Goal: Task Accomplishment & Management: Manage account settings

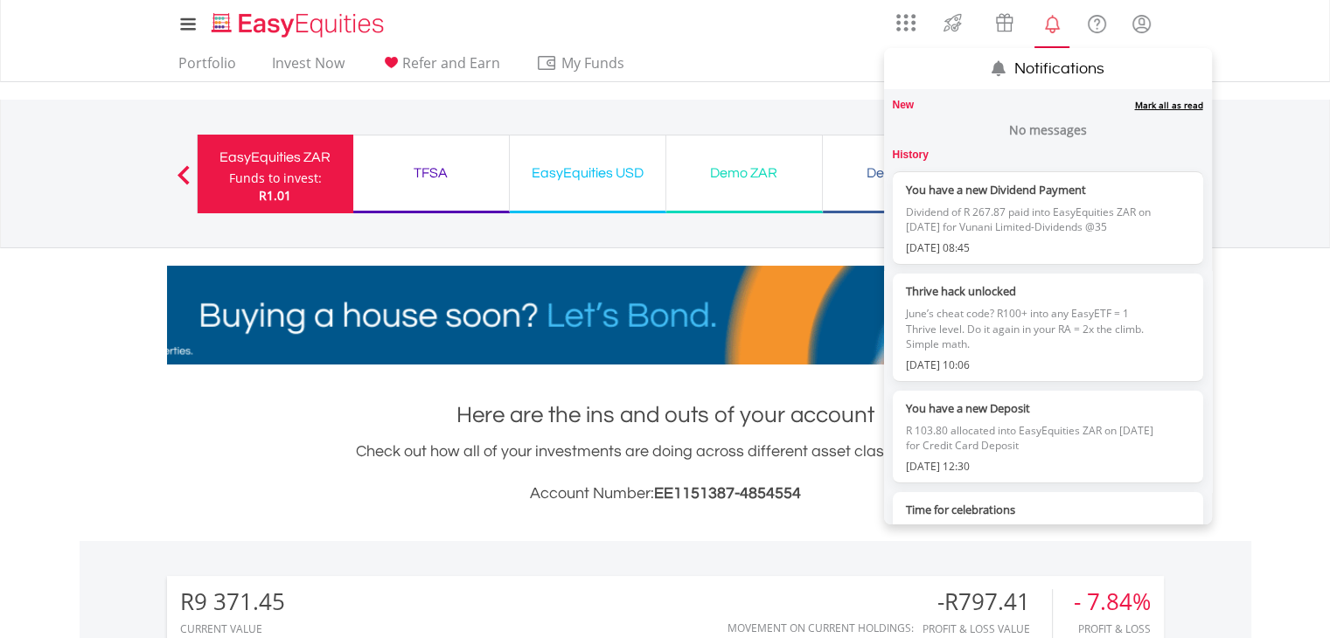
click at [1007, 189] on label "You have a new Dividend Payment" at bounding box center [1033, 189] width 255 height 17
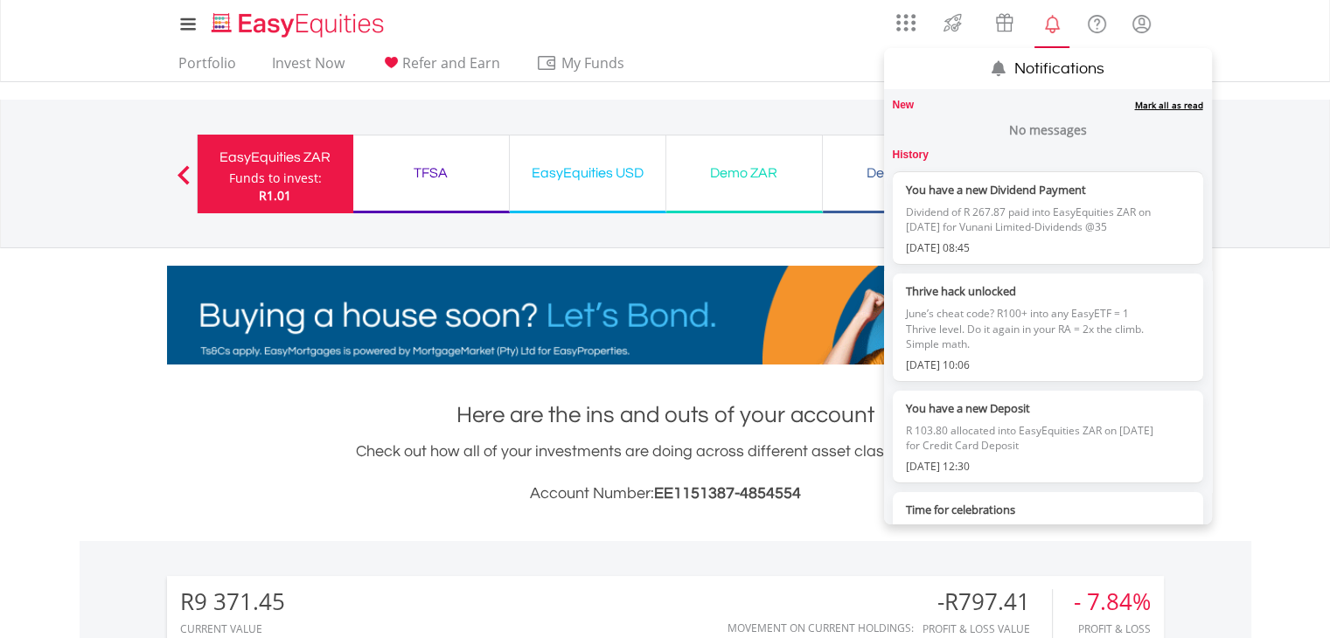
click at [983, 232] on span "Dividend of R 267.87 paid into EasyEquities ZAR on [DATE] for Vunani Limited-Di…" at bounding box center [1033, 220] width 255 height 42
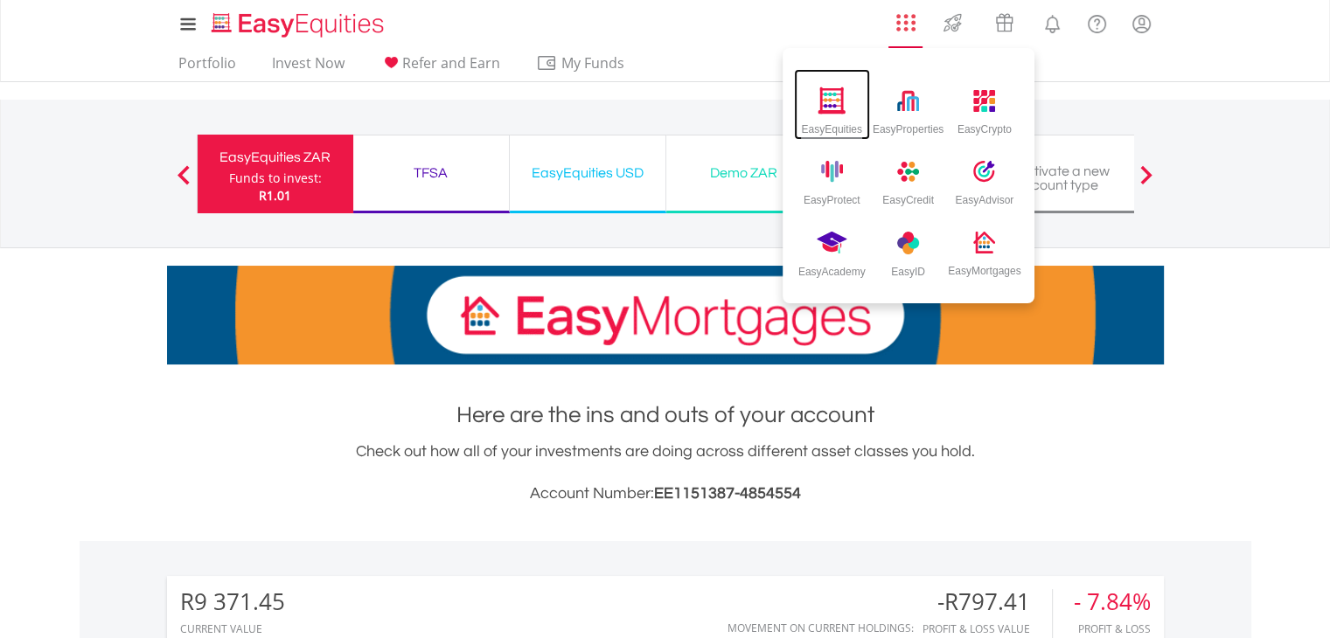
click at [839, 111] on img at bounding box center [832, 100] width 29 height 27
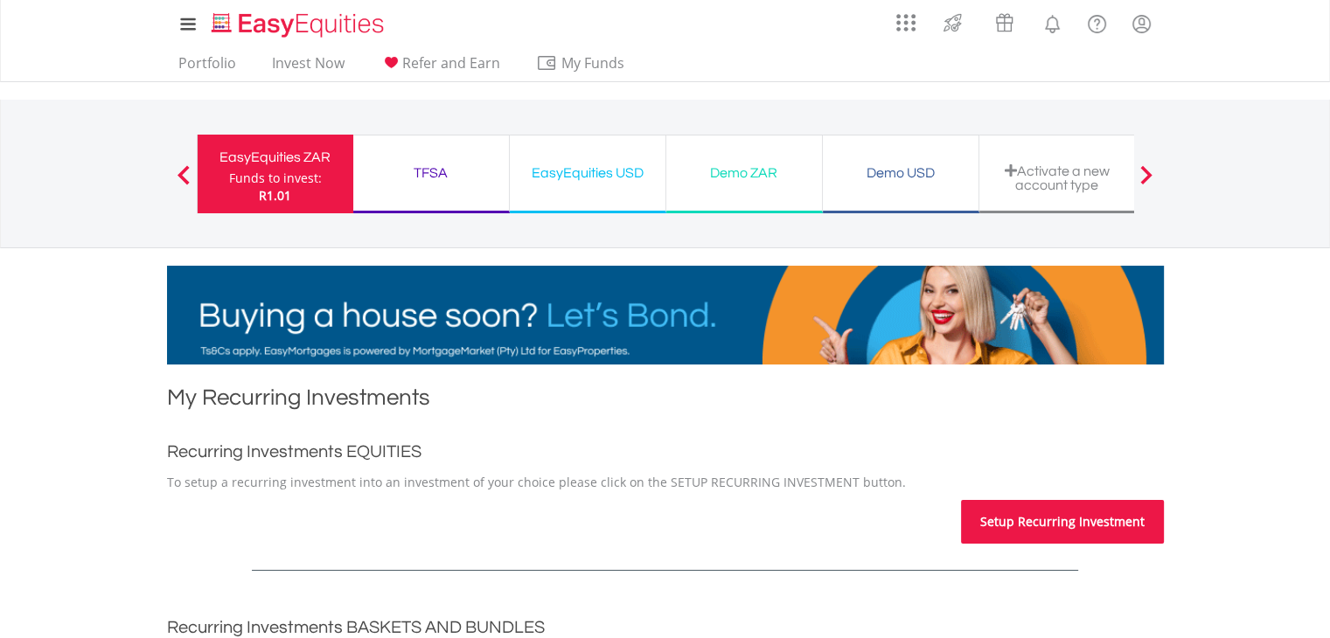
click at [1030, 521] on link "Setup Recurring Investment" at bounding box center [1062, 522] width 203 height 44
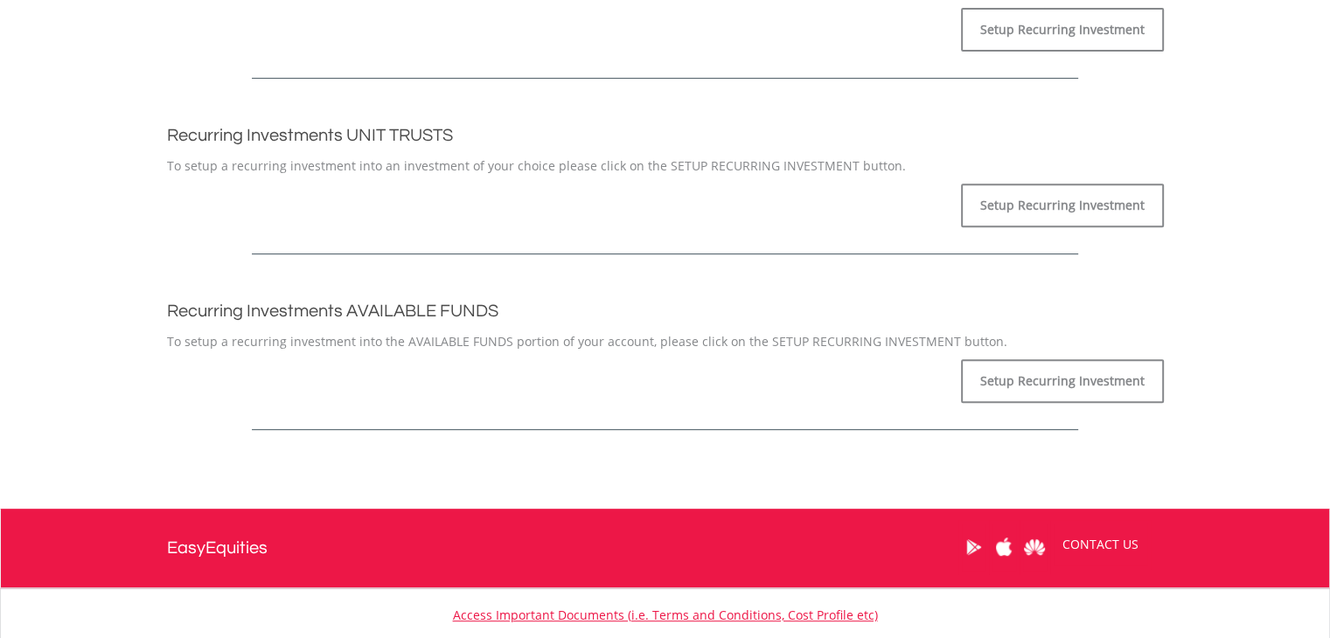
scroll to position [700, 0]
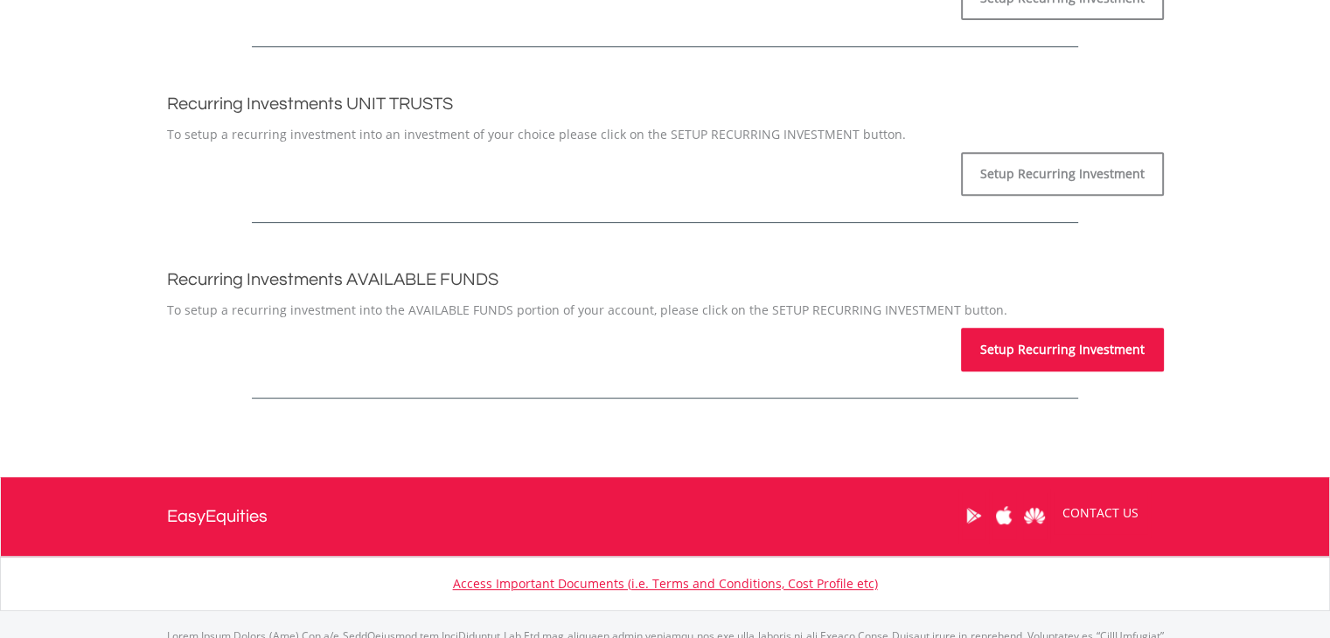
click at [1075, 347] on link "Setup Recurring Investment" at bounding box center [1062, 350] width 203 height 44
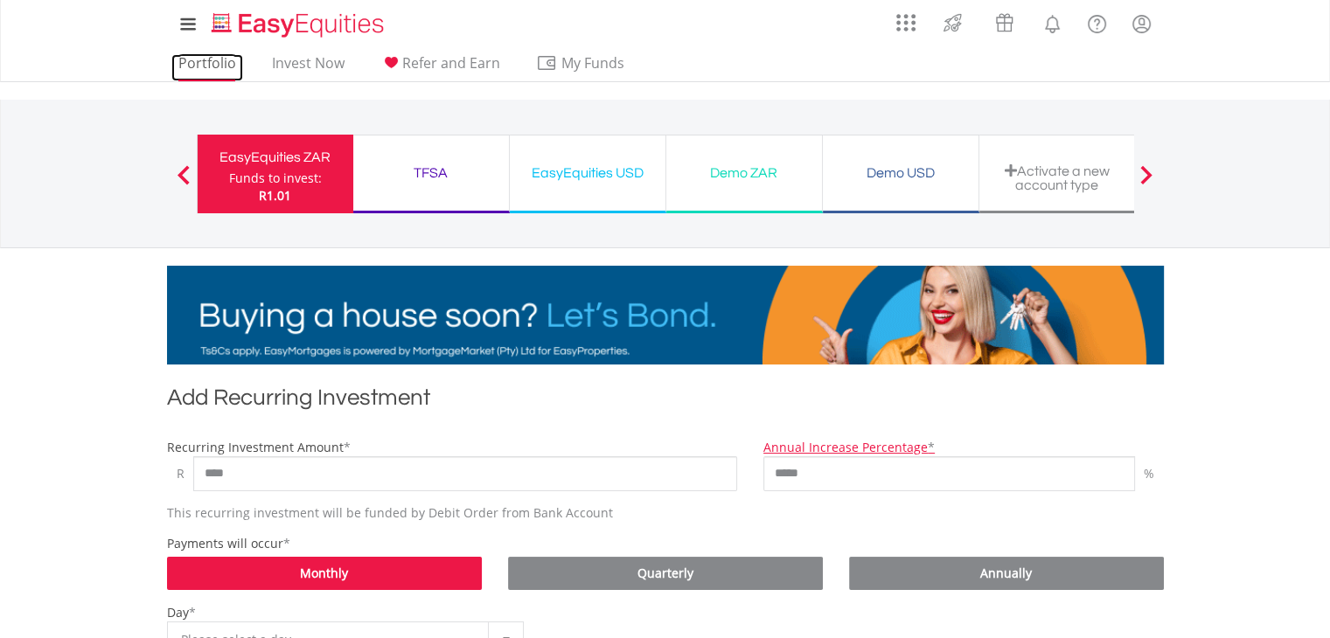
click at [217, 67] on link "Portfolio" at bounding box center [207, 67] width 72 height 27
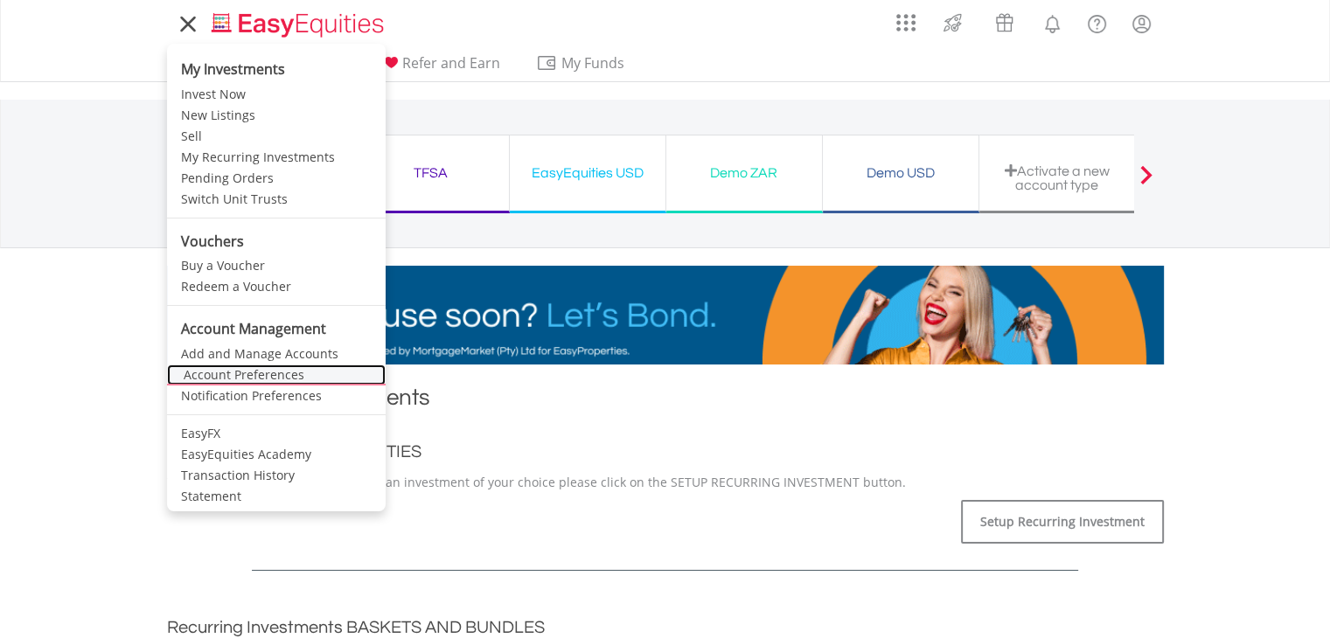
click at [254, 375] on link "Account Preferences" at bounding box center [276, 375] width 219 height 21
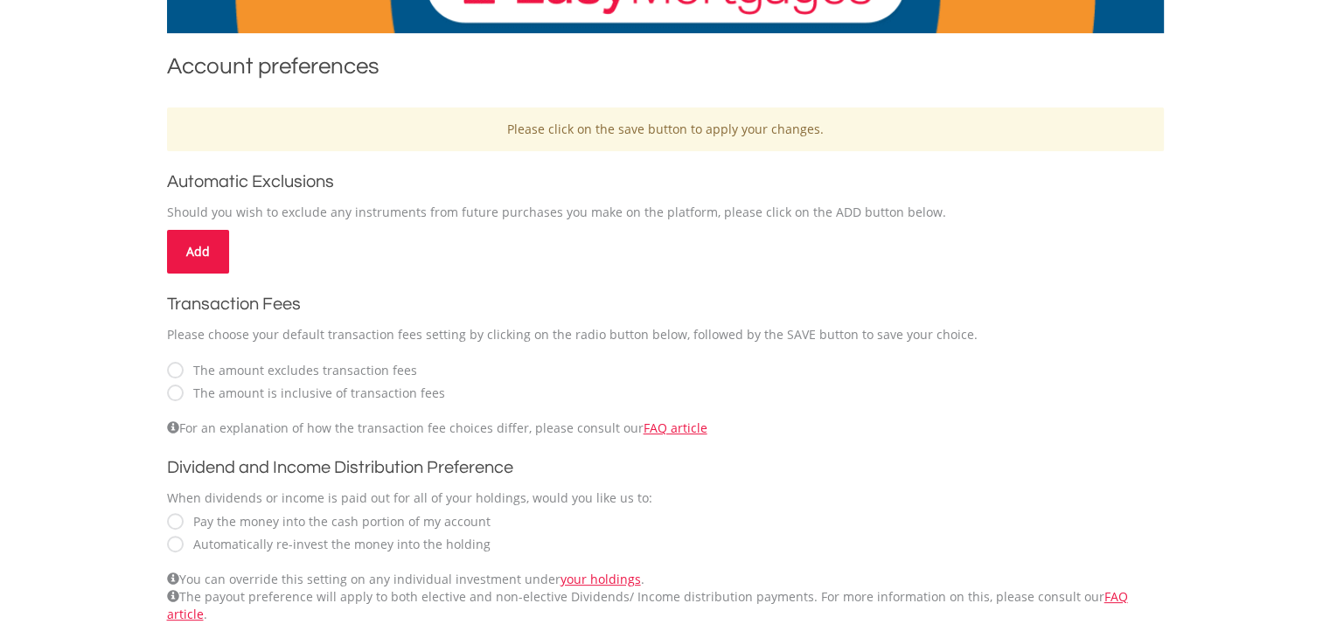
scroll to position [437, 0]
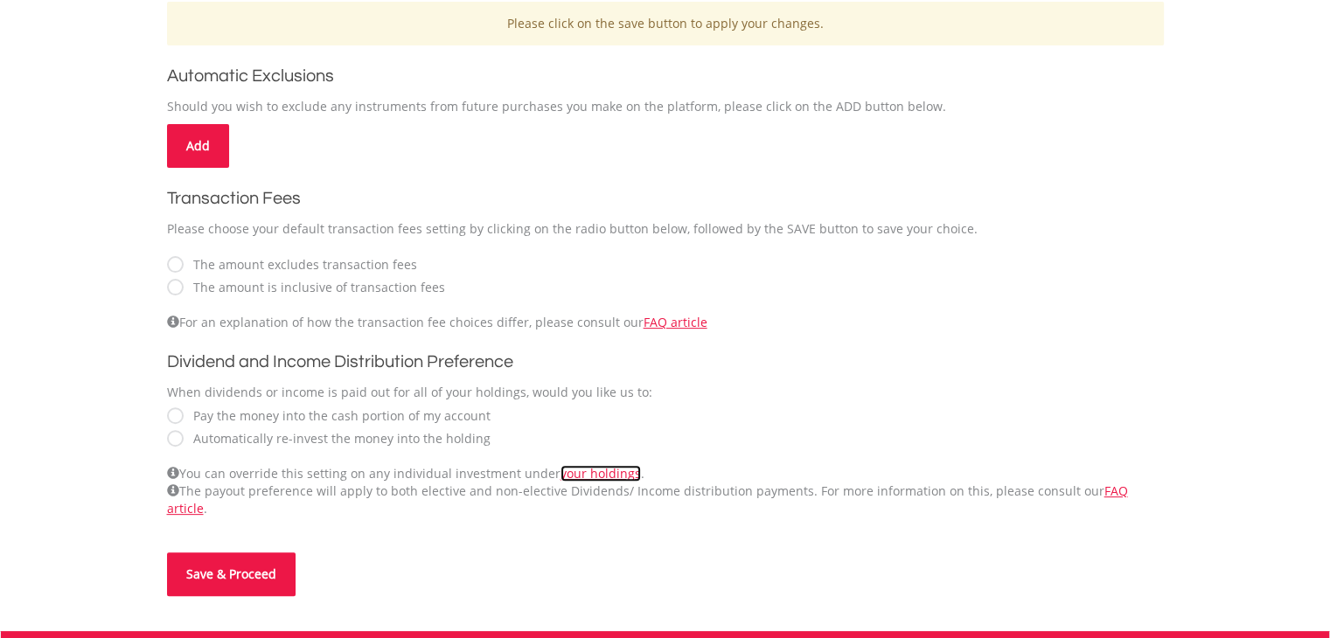
click at [598, 475] on link "your holdings" at bounding box center [601, 473] width 80 height 17
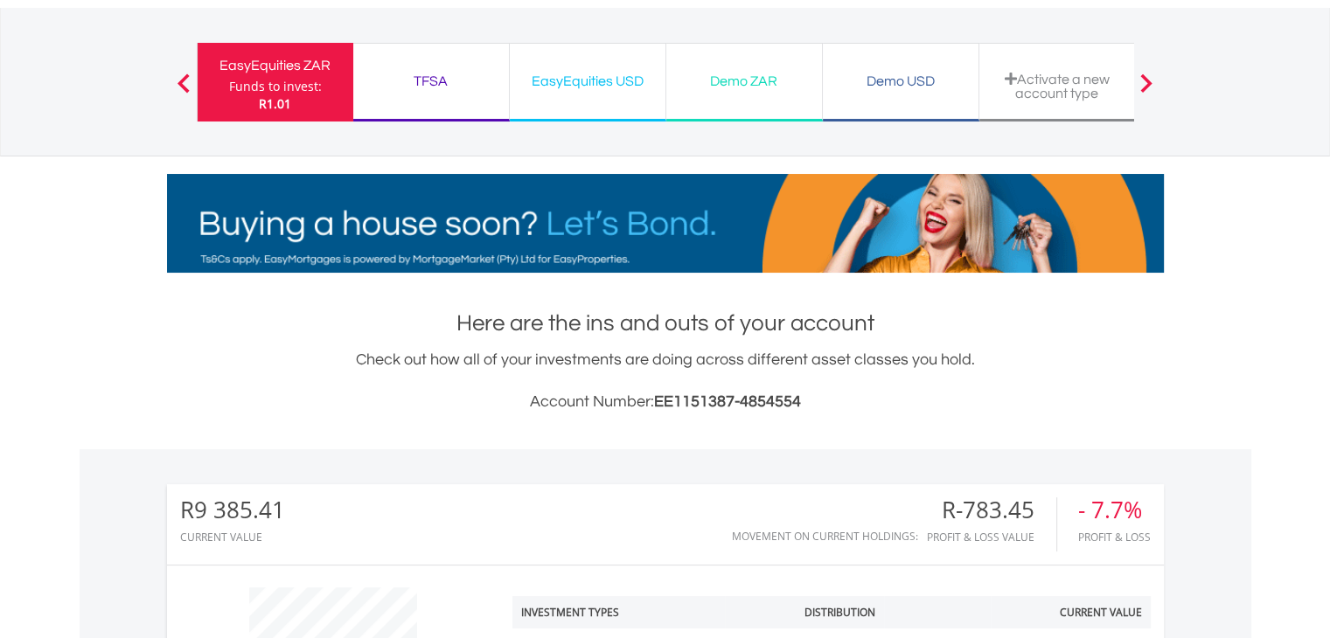
scroll to position [612, 0]
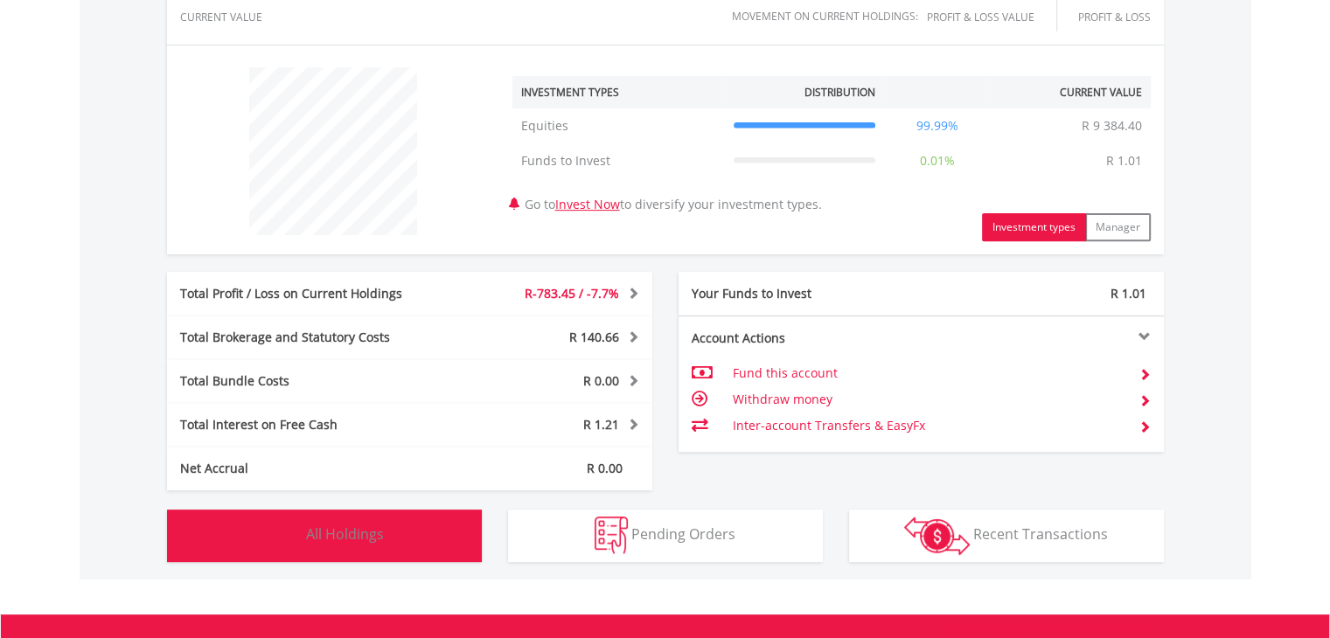
click at [360, 547] on button "Holdings All Holdings" at bounding box center [324, 536] width 315 height 52
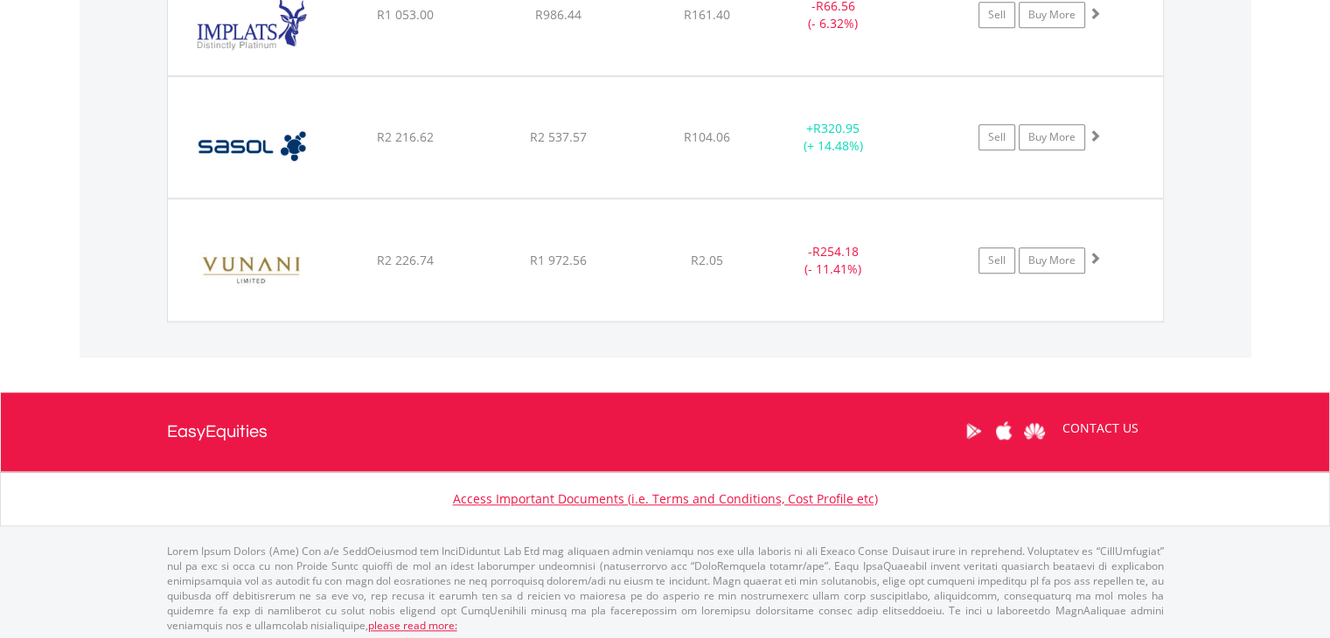
scroll to position [1728, 0]
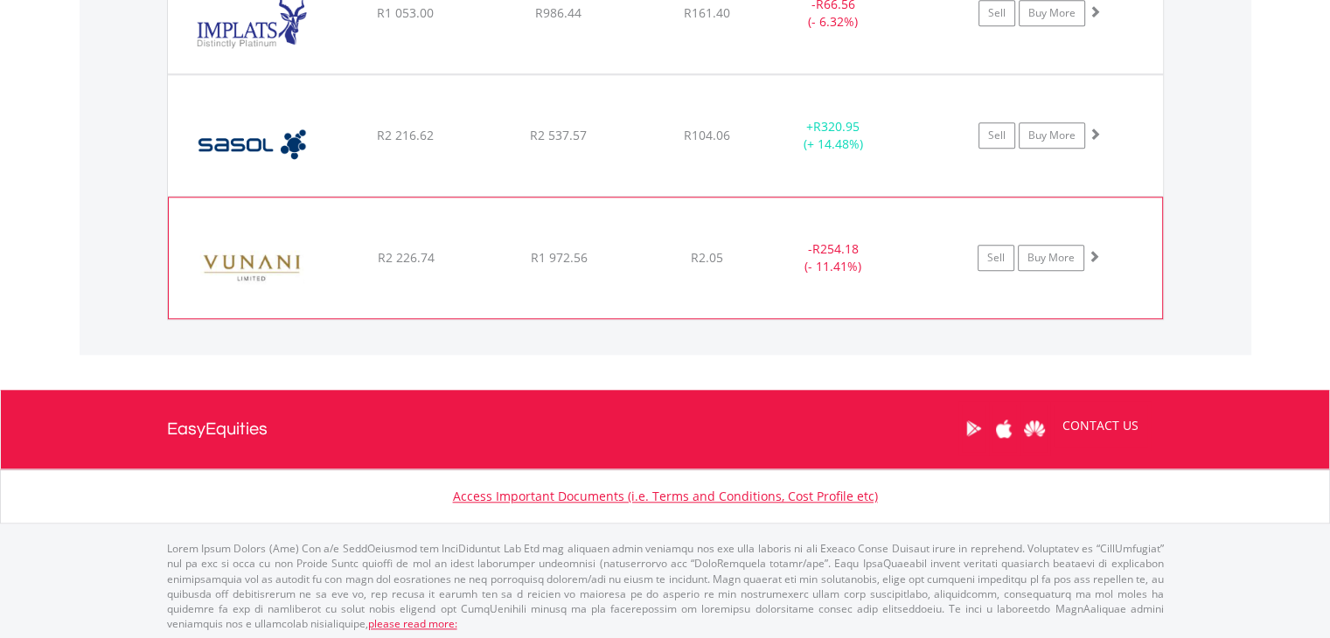
click at [1095, 255] on span at bounding box center [1094, 256] width 12 height 12
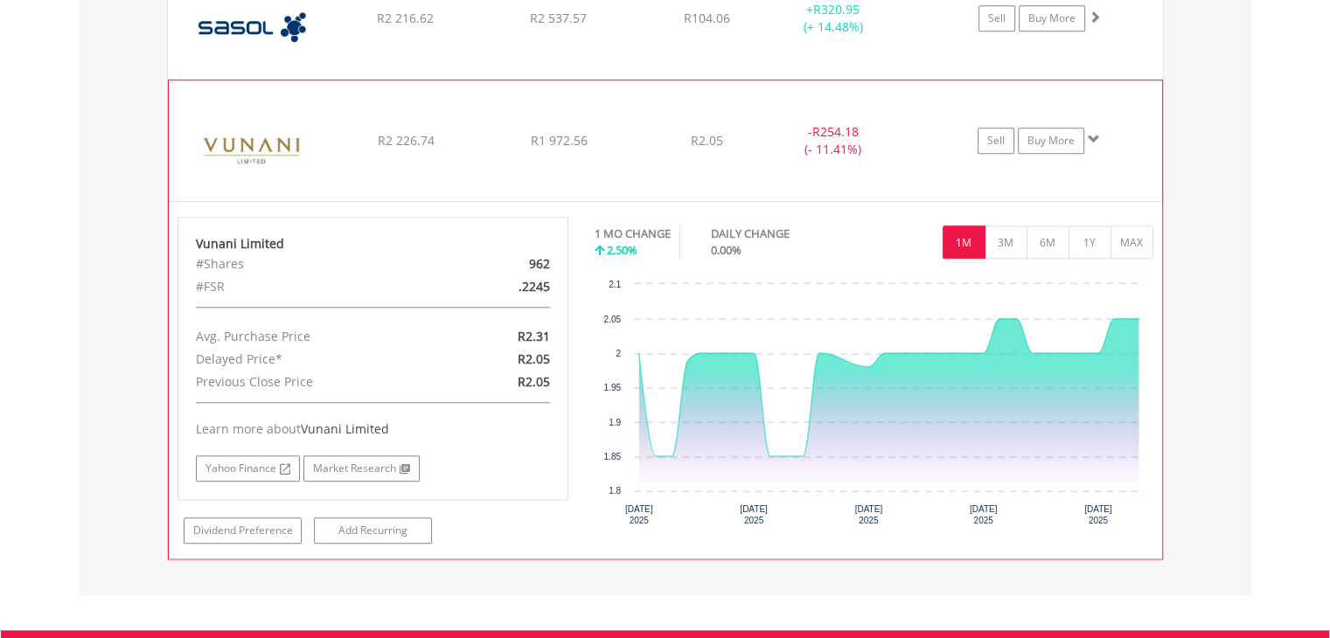
scroll to position [1991, 0]
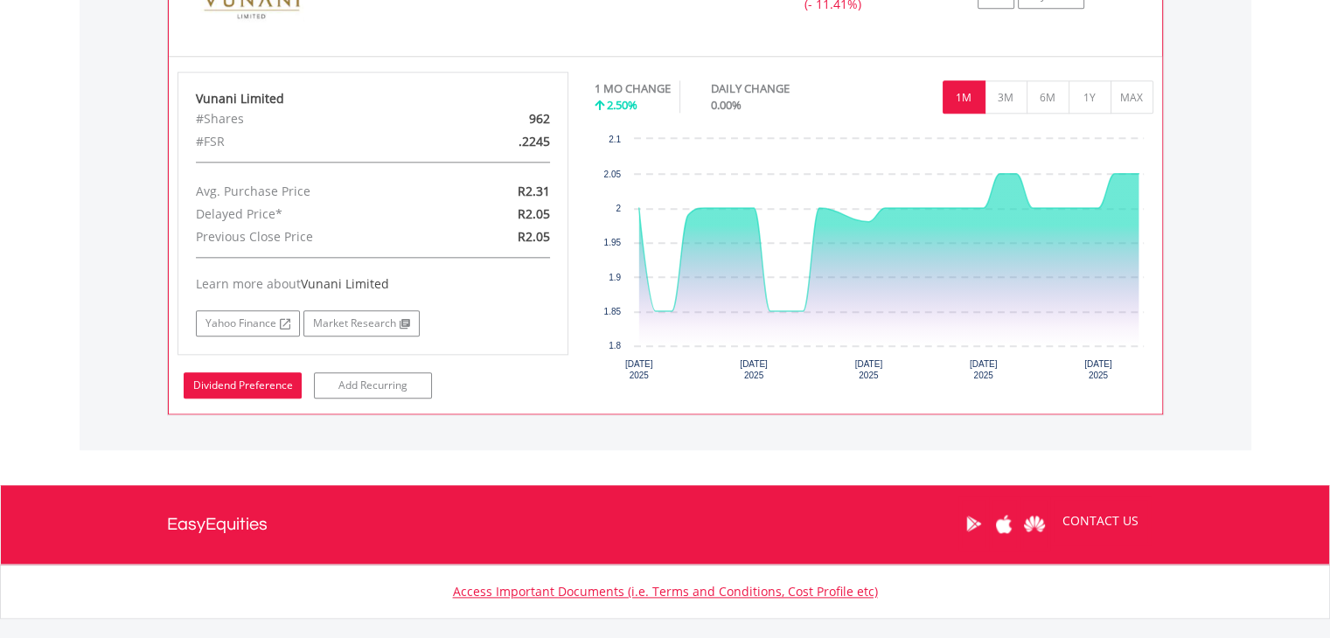
click at [274, 381] on link "Dividend Preference" at bounding box center [243, 386] width 118 height 26
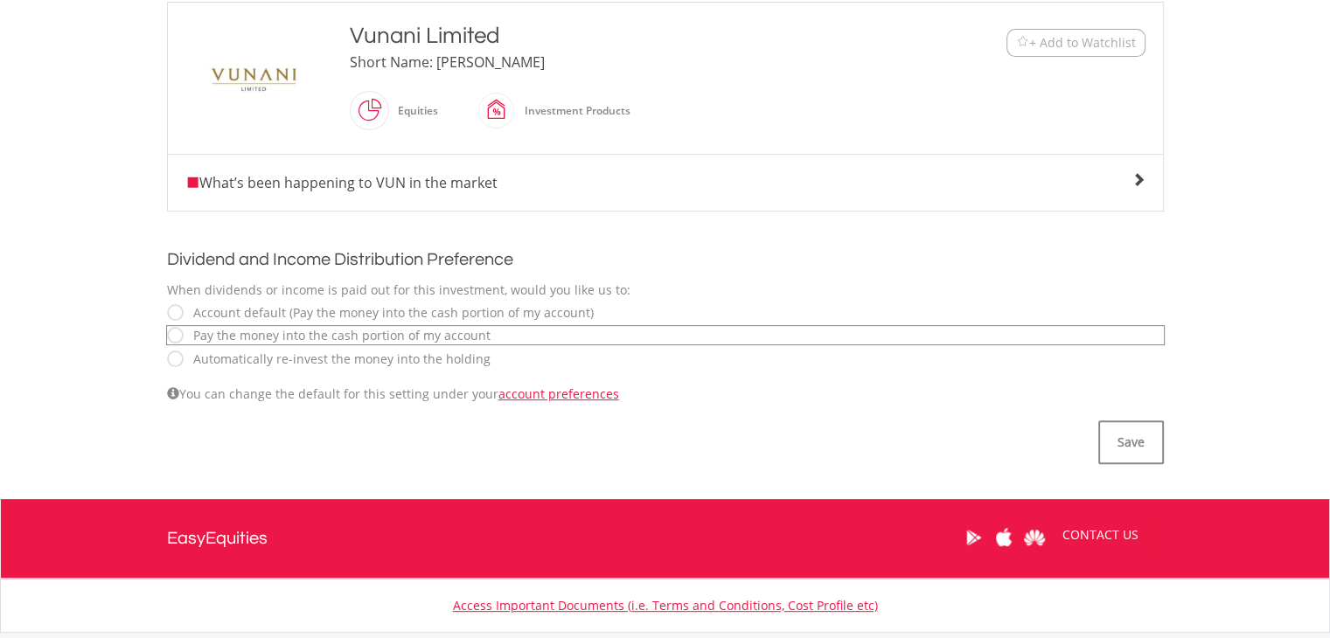
scroll to position [525, 0]
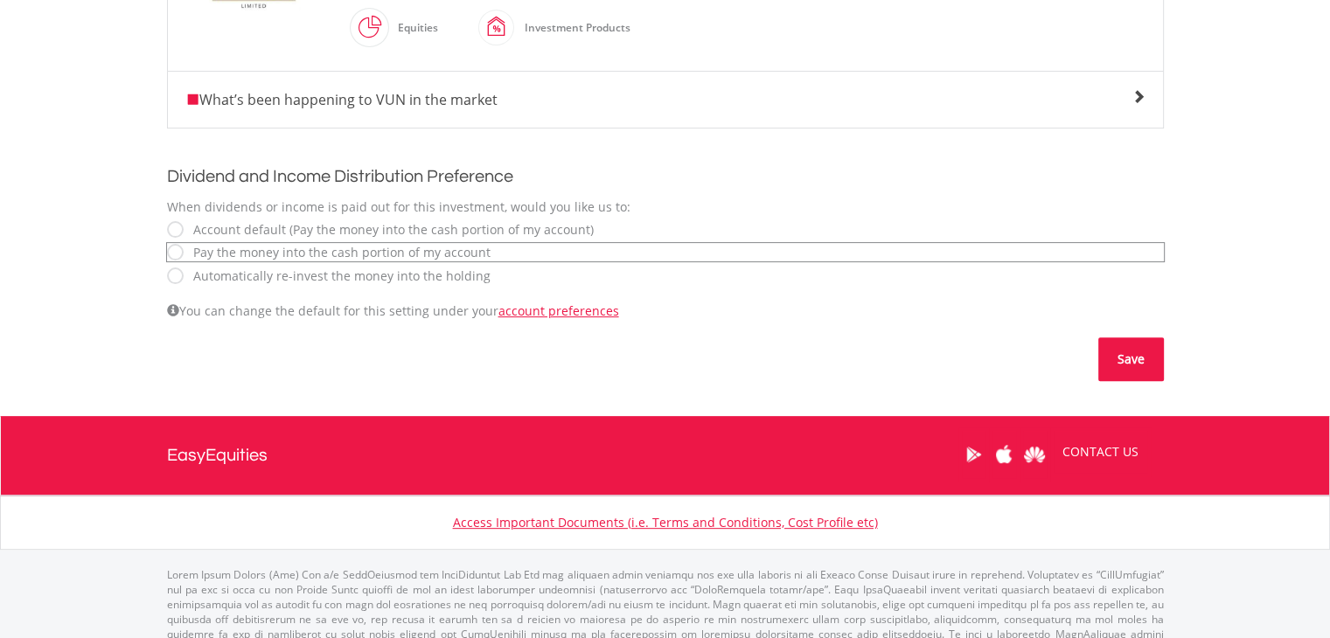
click at [1131, 359] on button "Save" at bounding box center [1132, 360] width 66 height 44
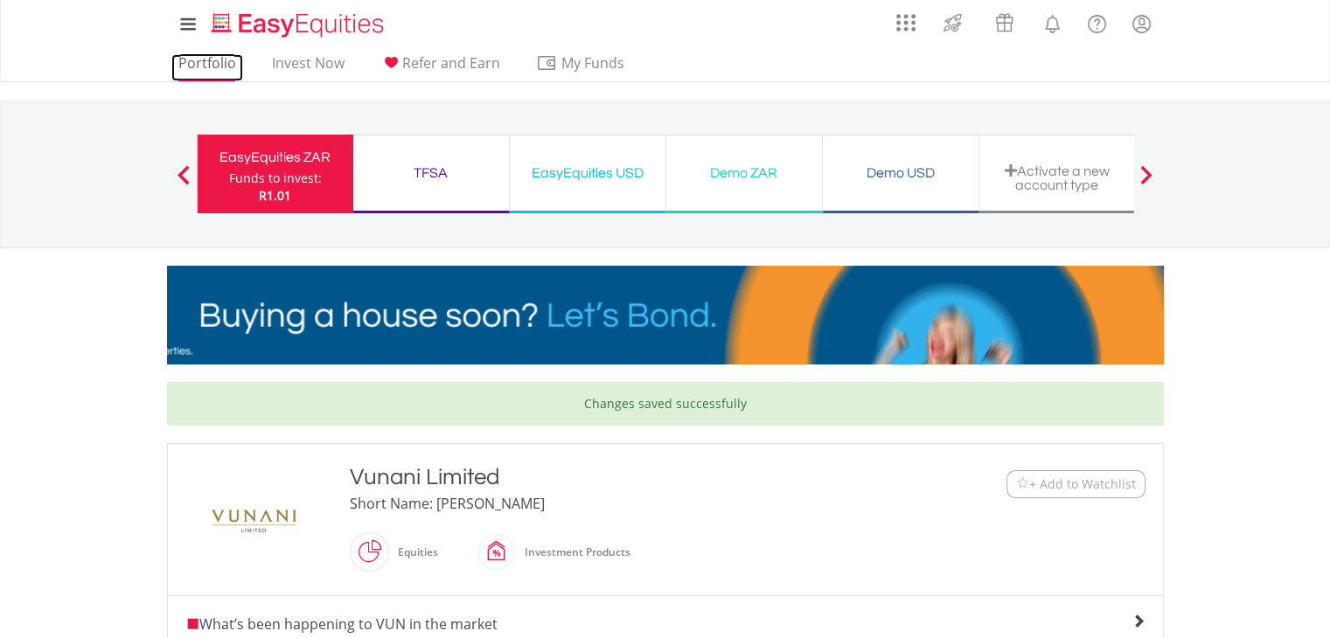
click at [217, 61] on link "Portfolio" at bounding box center [207, 67] width 72 height 27
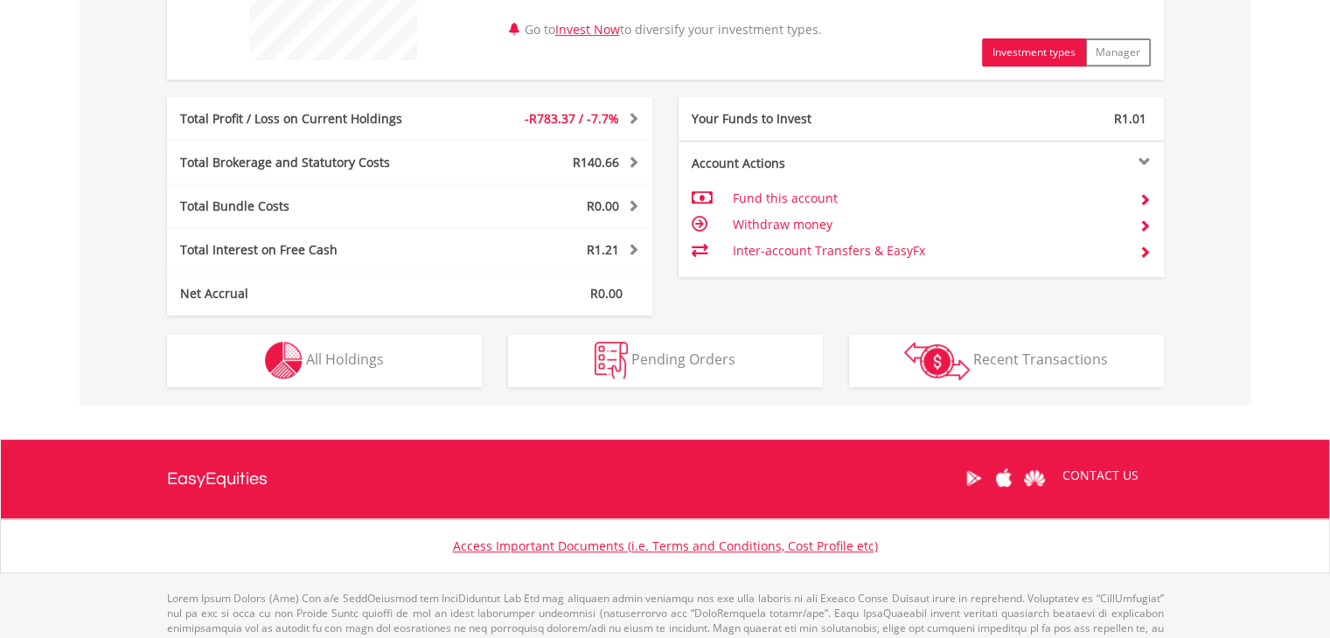
scroll to position [840, 0]
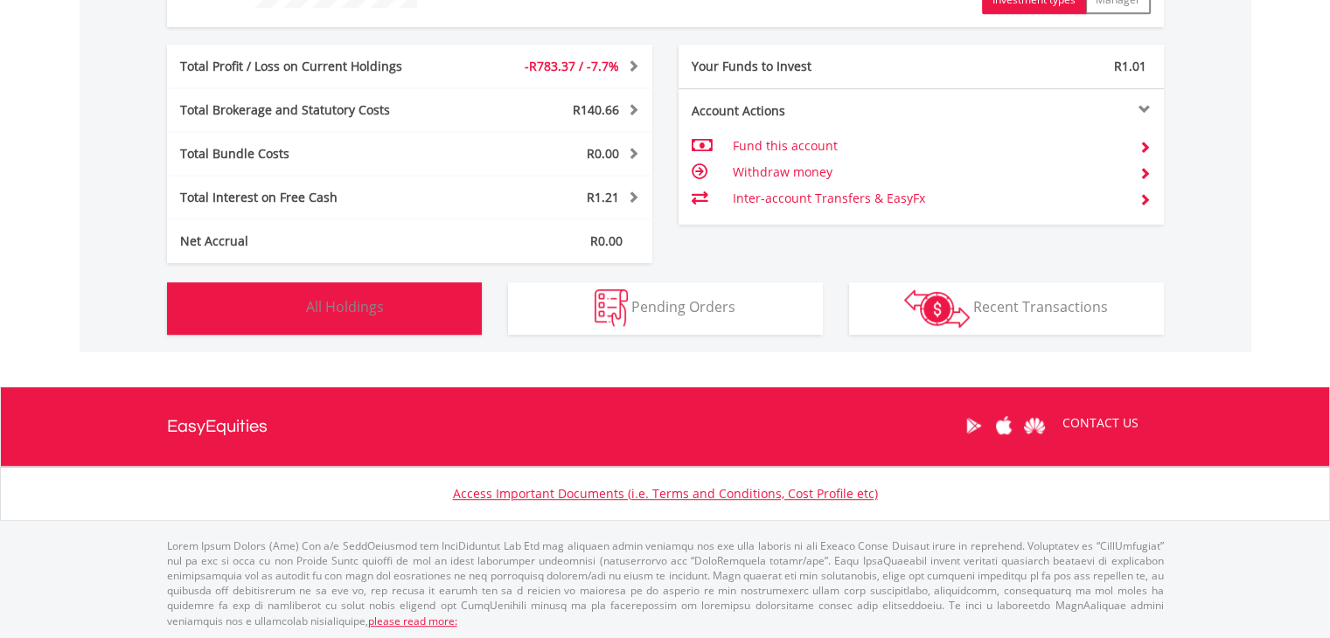
click at [267, 310] on img "button" at bounding box center [284, 309] width 38 height 38
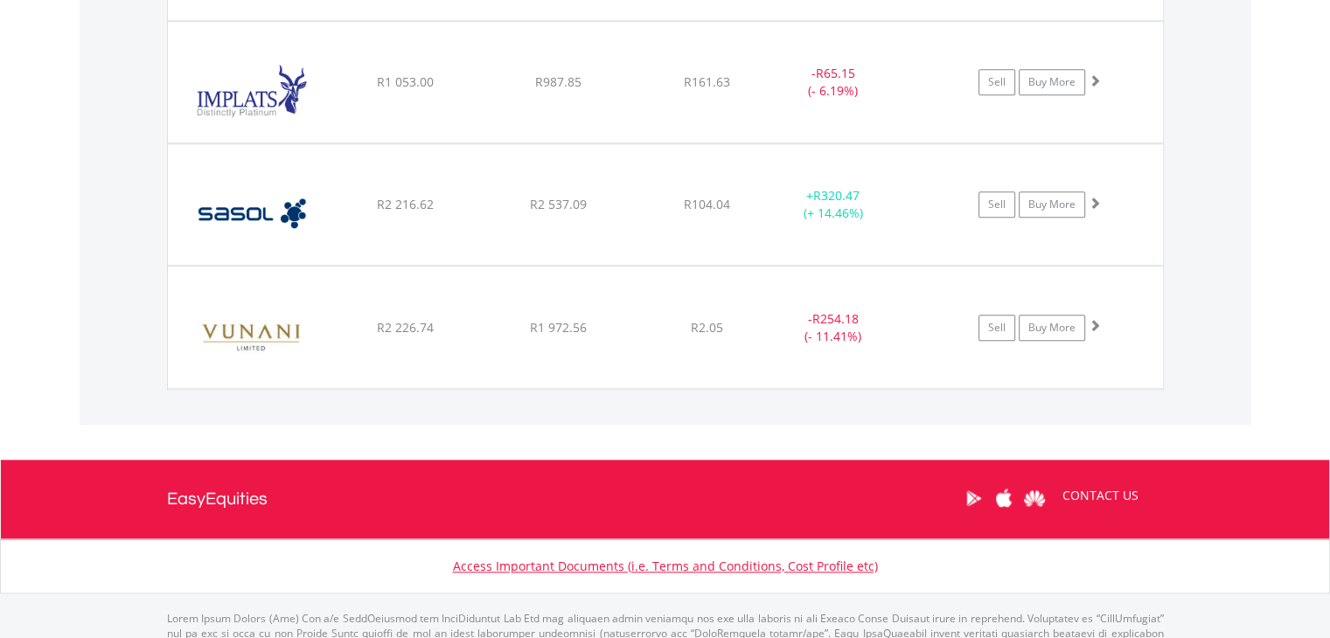
scroll to position [1728, 0]
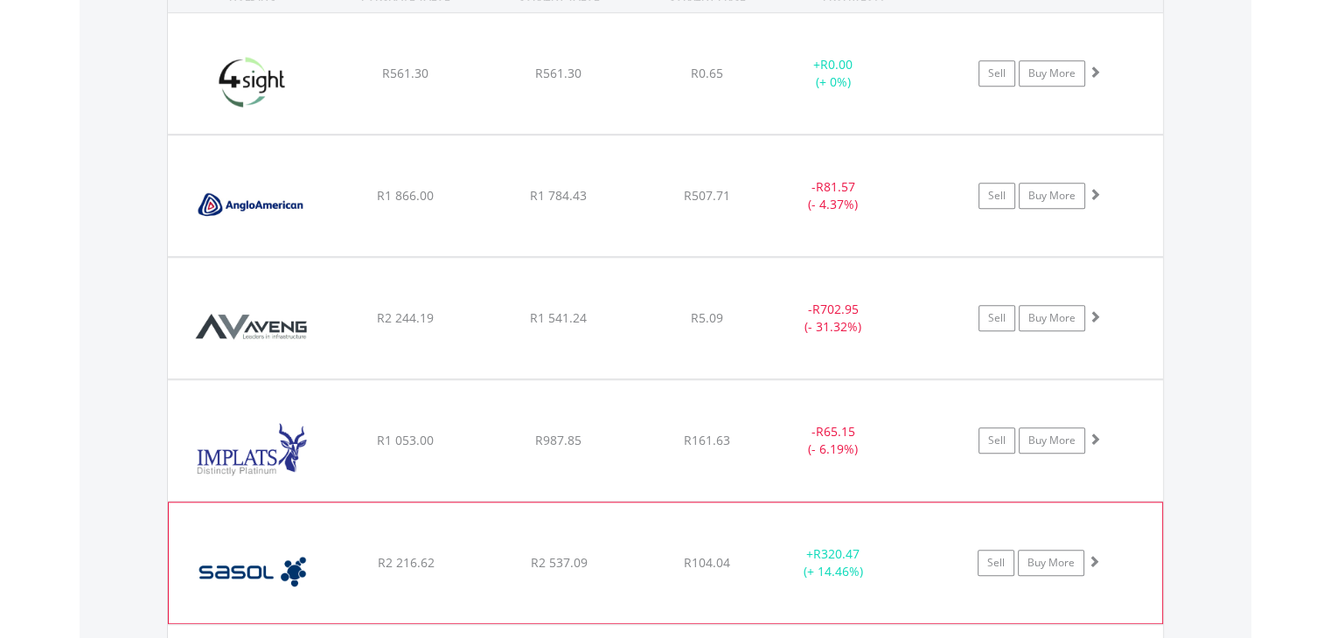
scroll to position [1291, 0]
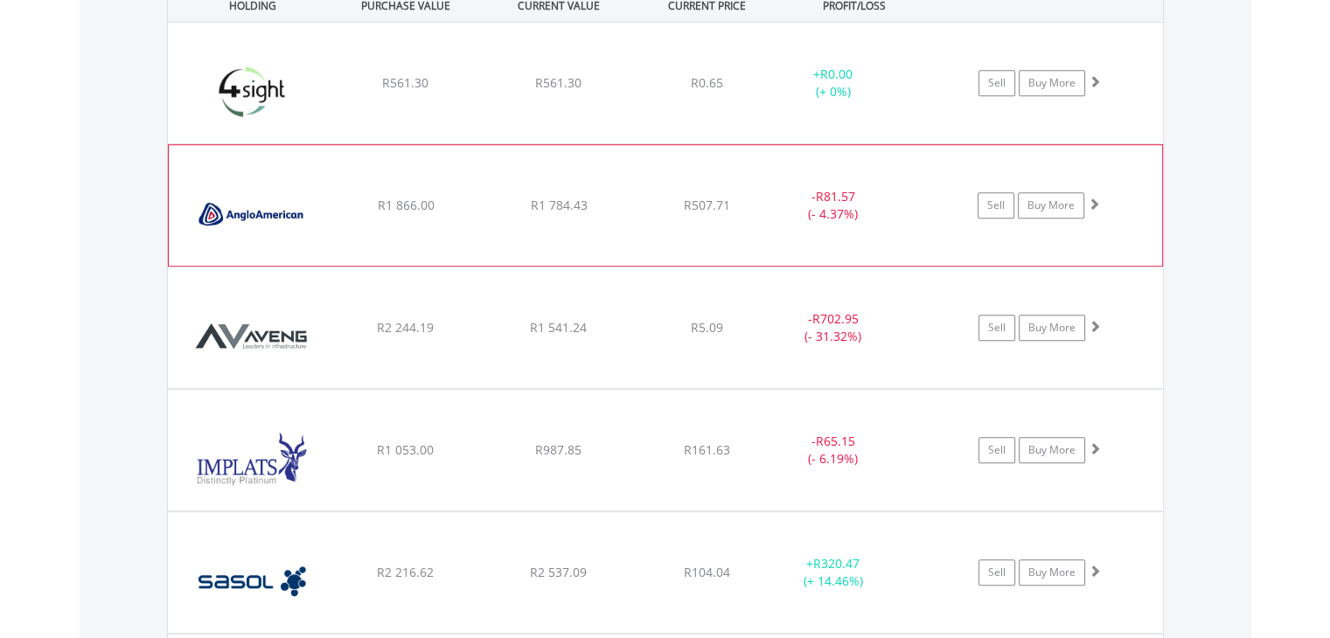
click at [457, 92] on div "R1 866.00" at bounding box center [406, 82] width 150 height 17
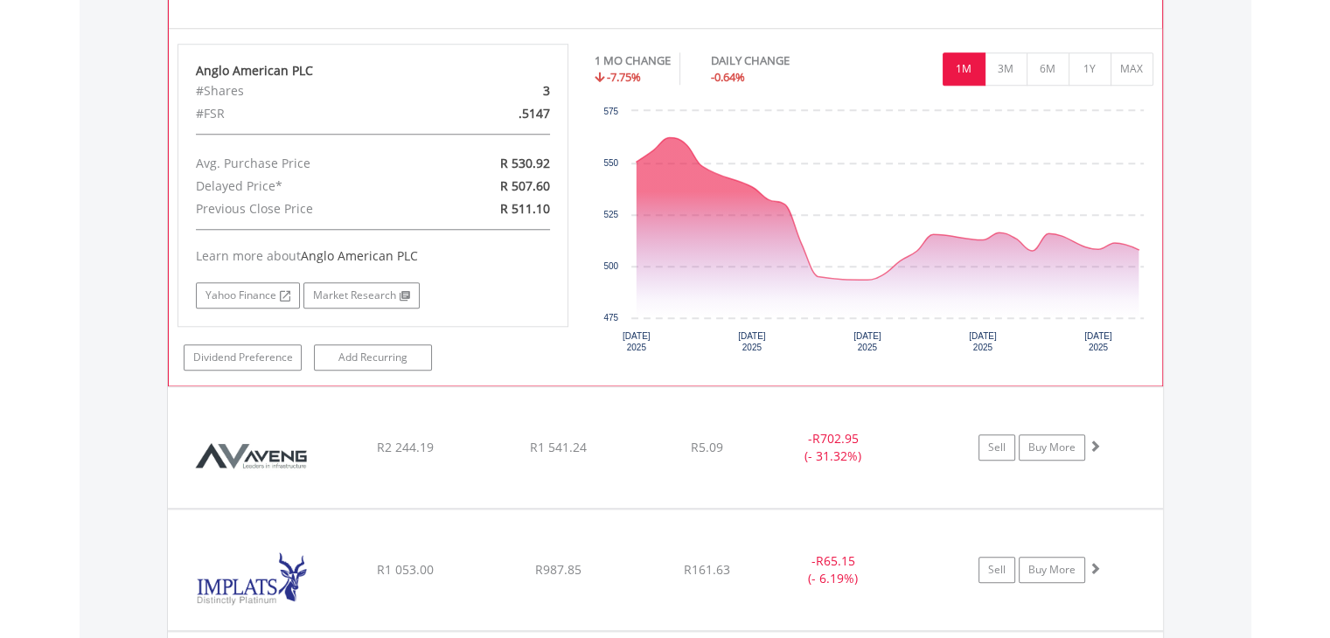
scroll to position [1553, 0]
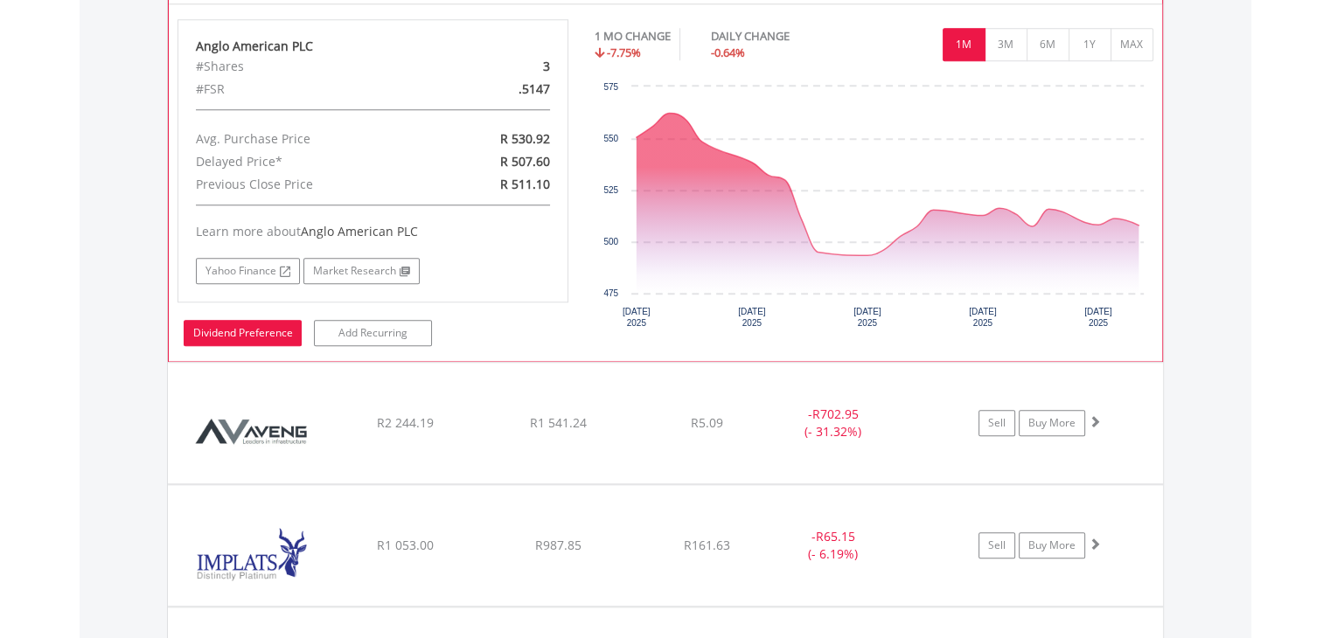
click at [279, 334] on link "Dividend Preference" at bounding box center [243, 333] width 118 height 26
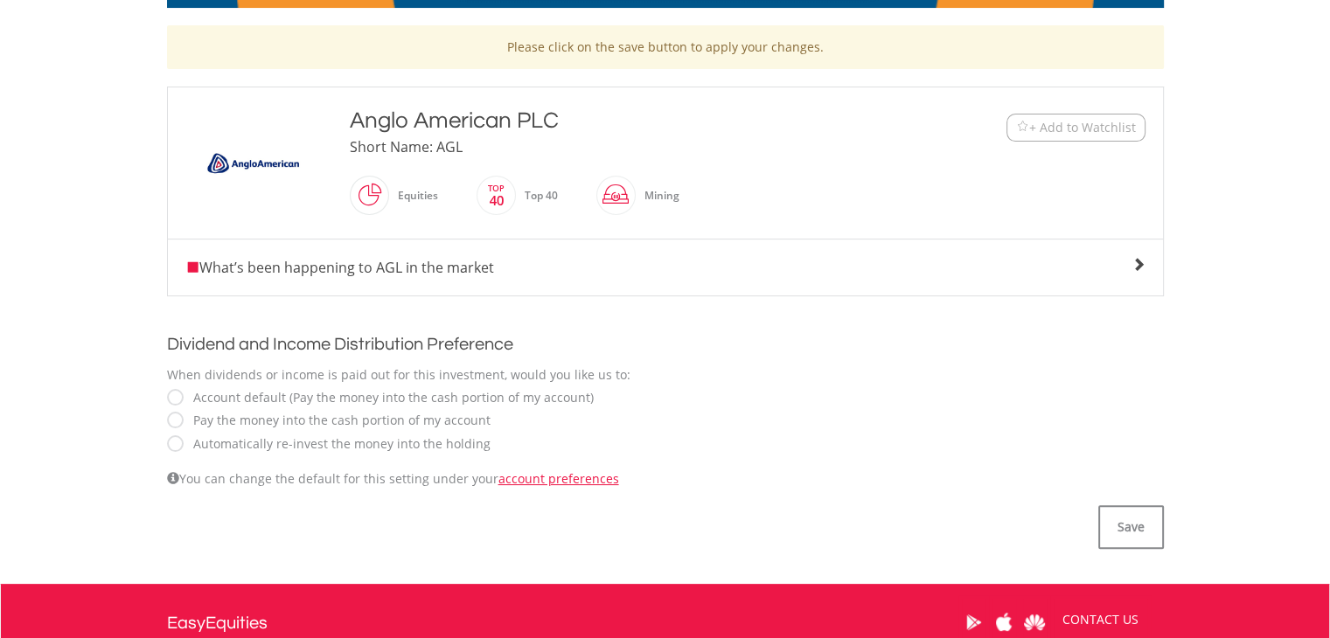
scroll to position [437, 0]
